Goal: Task Accomplishment & Management: Complete application form

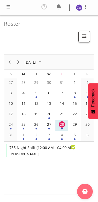
click at [37, 139] on div "of August 2025" at bounding box center [37, 139] width 2 height 2
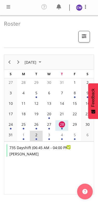
click at [9, 4] on span at bounding box center [8, 7] width 6 height 6
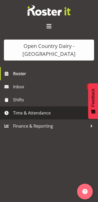
click at [44, 114] on span "Time & Attendance" at bounding box center [50, 113] width 75 height 8
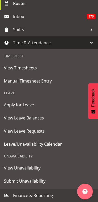
scroll to position [70, 0]
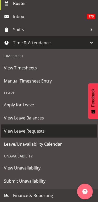
click at [41, 133] on span "View Leave Requests" at bounding box center [49, 131] width 90 height 8
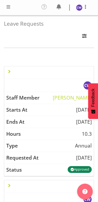
click at [73, 109] on td "[DATE]" at bounding box center [49, 110] width 90 height 12
click at [14, 6] on nav "Profile Log Out" at bounding box center [49, 8] width 88 height 10
click at [10, 8] on span at bounding box center [8, 7] width 6 height 6
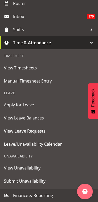
scroll to position [70, 0]
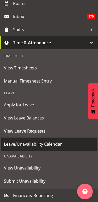
click at [53, 144] on span "Leave/Unavailability Calendar" at bounding box center [49, 144] width 90 height 8
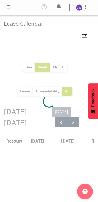
click at [11, 7] on span at bounding box center [8, 7] width 6 height 6
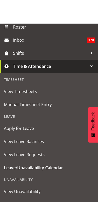
scroll to position [91, 0]
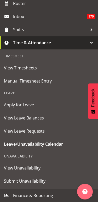
click at [29, 157] on div "Unavailability" at bounding box center [49, 156] width 96 height 11
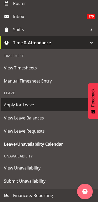
click at [30, 108] on span "Apply for Leave" at bounding box center [49, 105] width 90 height 8
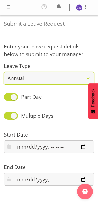
click at [91, 77] on select "Annual Sick Leave Without Pay Bereavement Domestic Violence Parental Jury Servi…" at bounding box center [49, 78] width 90 height 13
click at [90, 79] on select "Annual Sick Leave Without Pay Bereavement Domestic Violence Parental Jury Servi…" at bounding box center [49, 78] width 90 height 13
select select "Sick"
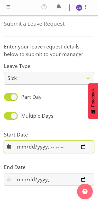
click at [32, 148] on input "datetime-local" at bounding box center [49, 147] width 90 height 13
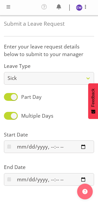
type input "2025-09-02T06:00"
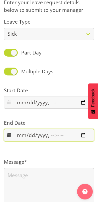
click at [68, 133] on input "datetime-local" at bounding box center [49, 135] width 90 height 13
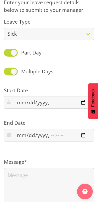
type input "2025-09-02T06:30"
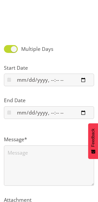
scroll to position [107, 0]
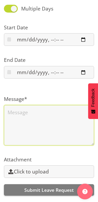
click at [41, 115] on textarea at bounding box center [49, 125] width 90 height 40
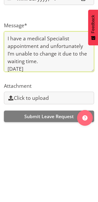
scroll to position [0, 0]
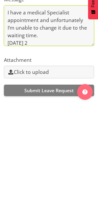
type textarea "I have a medical Specialist appointment and unfortunately I’m unable to change …"
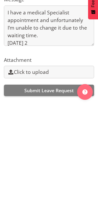
click at [64, 187] on span "Submit Leave Request" at bounding box center [49, 190] width 50 height 6
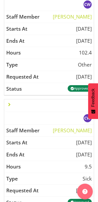
scroll to position [1576, 0]
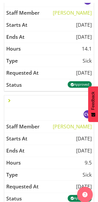
scroll to position [341, 0]
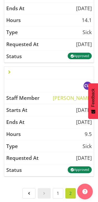
click at [61, 188] on link "1" at bounding box center [58, 193] width 10 height 10
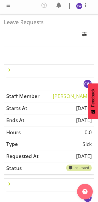
scroll to position [0, 0]
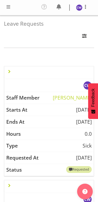
click at [10, 7] on span at bounding box center [8, 7] width 6 height 6
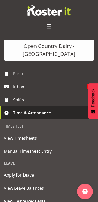
click at [18, 98] on span "Shifts" at bounding box center [50, 100] width 75 height 8
